Goal: Task Accomplishment & Management: Use online tool/utility

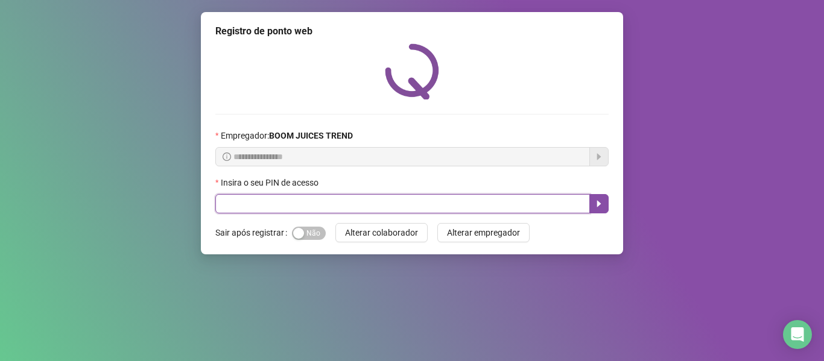
click at [458, 199] on input "text" at bounding box center [402, 203] width 375 height 19
type input "****"
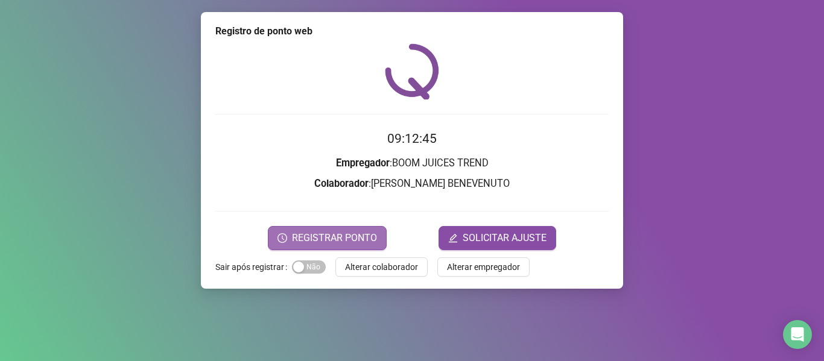
drag, startPoint x: 353, startPoint y: 238, endPoint x: 354, endPoint y: 232, distance: 6.1
click at [354, 236] on span "REGISTRAR PONTO" at bounding box center [334, 238] width 85 height 14
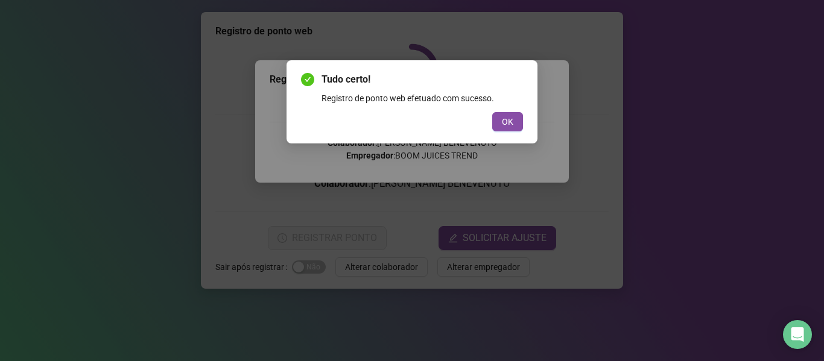
click at [648, 148] on div "Tudo certo! Registro de ponto web efetuado com sucesso. OK" at bounding box center [412, 180] width 824 height 361
click at [512, 116] on span "OK" at bounding box center [507, 121] width 11 height 13
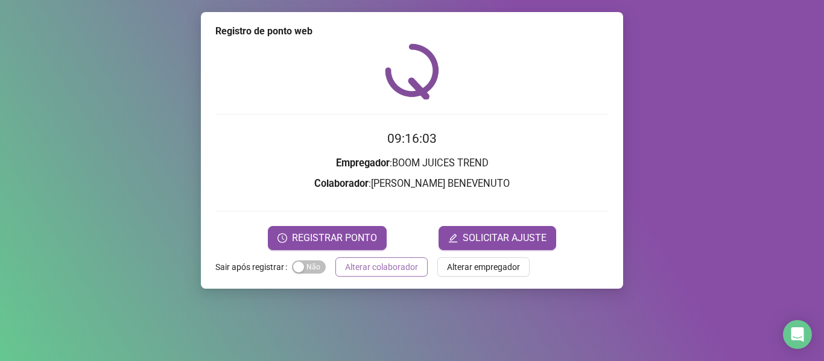
click at [401, 268] on span "Alterar colaborador" at bounding box center [381, 267] width 73 height 13
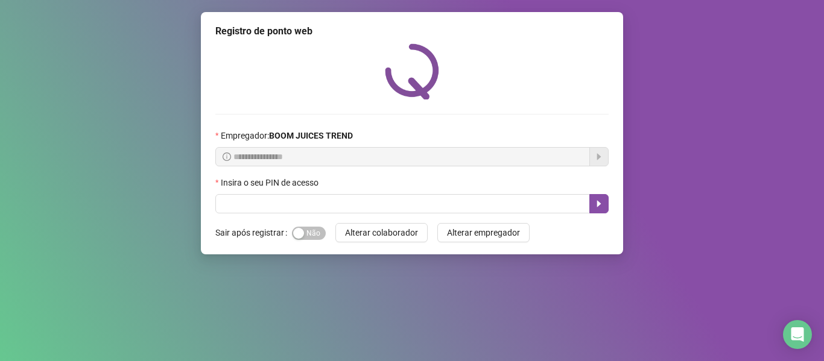
click at [378, 194] on div "Insira o seu PIN de acesso" at bounding box center [411, 185] width 393 height 18
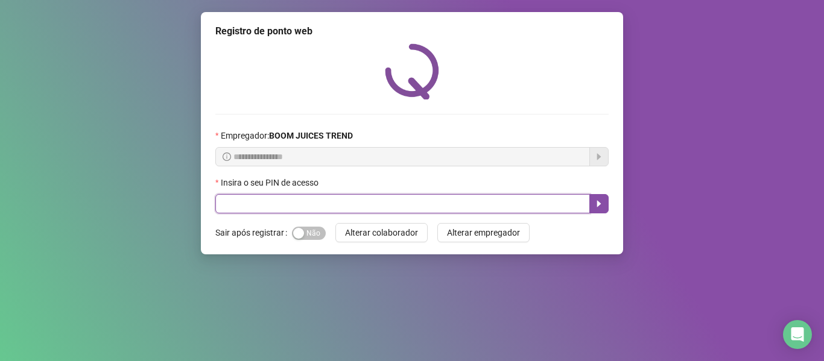
click at [377, 208] on input "text" at bounding box center [402, 203] width 375 height 19
type input "****"
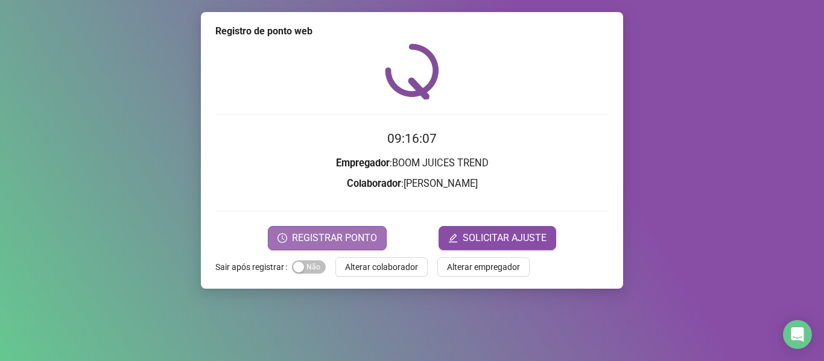
click at [340, 240] on span "REGISTRAR PONTO" at bounding box center [334, 238] width 85 height 14
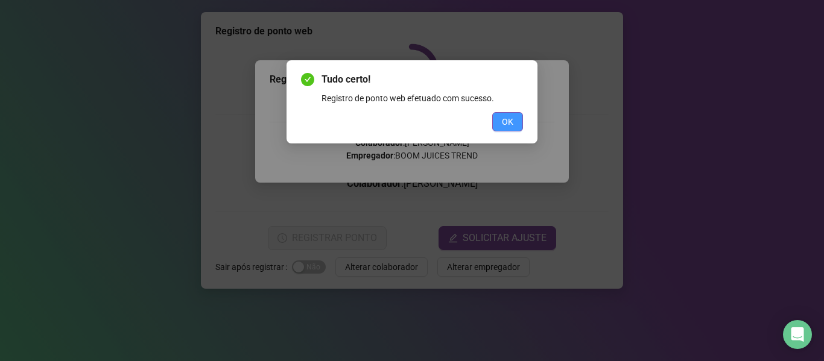
click at [510, 120] on span "OK" at bounding box center [507, 121] width 11 height 13
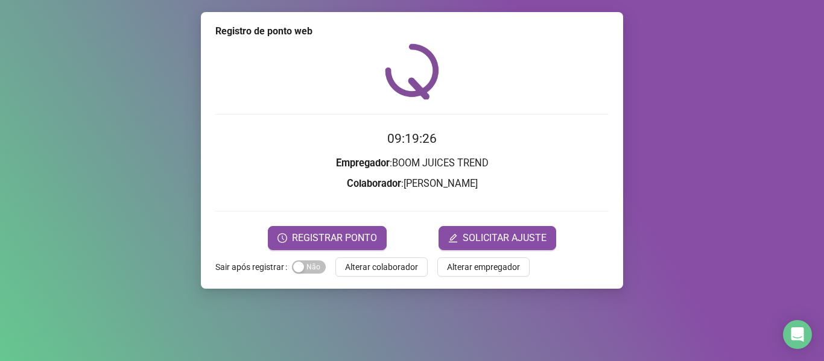
drag, startPoint x: 443, startPoint y: 189, endPoint x: 644, endPoint y: 202, distance: 201.3
click at [470, 194] on form "09:19:26 Empregador : BOOM JUICES TREND Colaborador : [PERSON_NAME] REGISTRAR P…" at bounding box center [411, 189] width 393 height 121
click at [405, 269] on span "Alterar colaborador" at bounding box center [381, 267] width 73 height 13
